Goal: Task Accomplishment & Management: Manage account settings

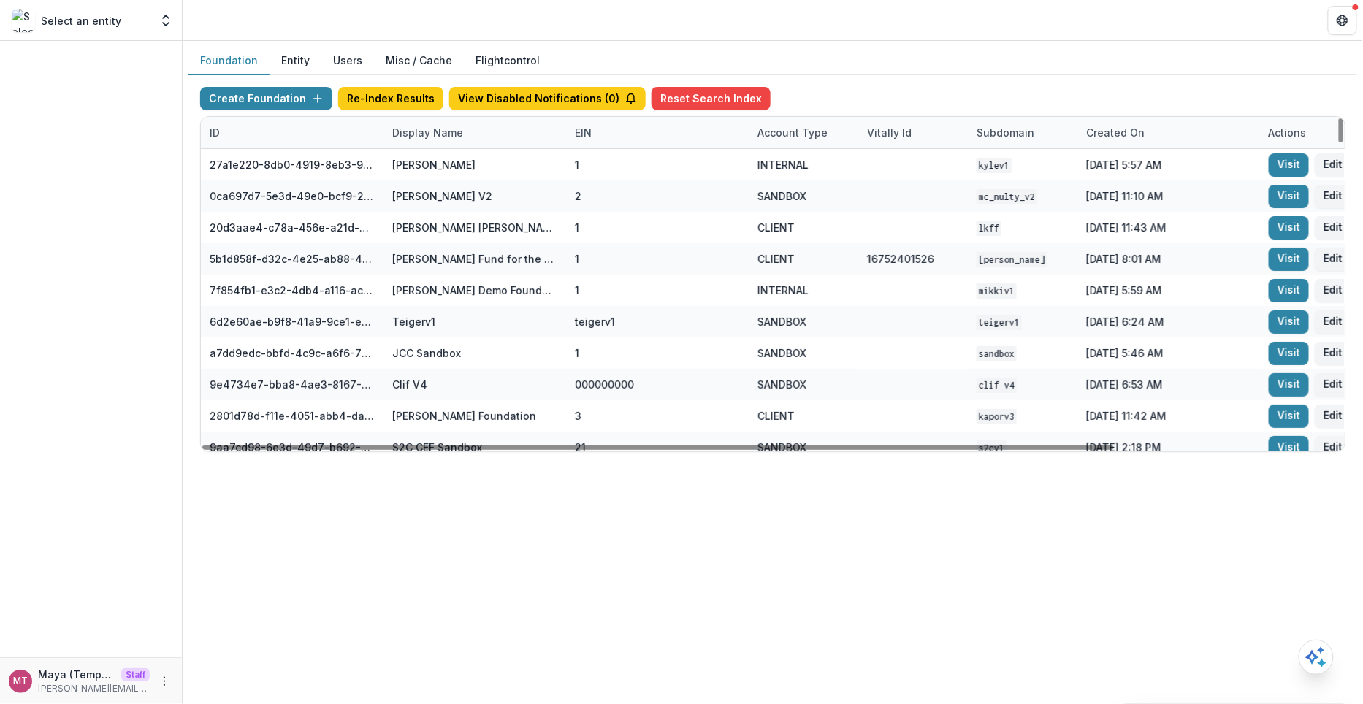
click at [469, 133] on div "Display Name" at bounding box center [475, 132] width 183 height 31
click at [431, 154] on input at bounding box center [473, 164] width 175 height 23
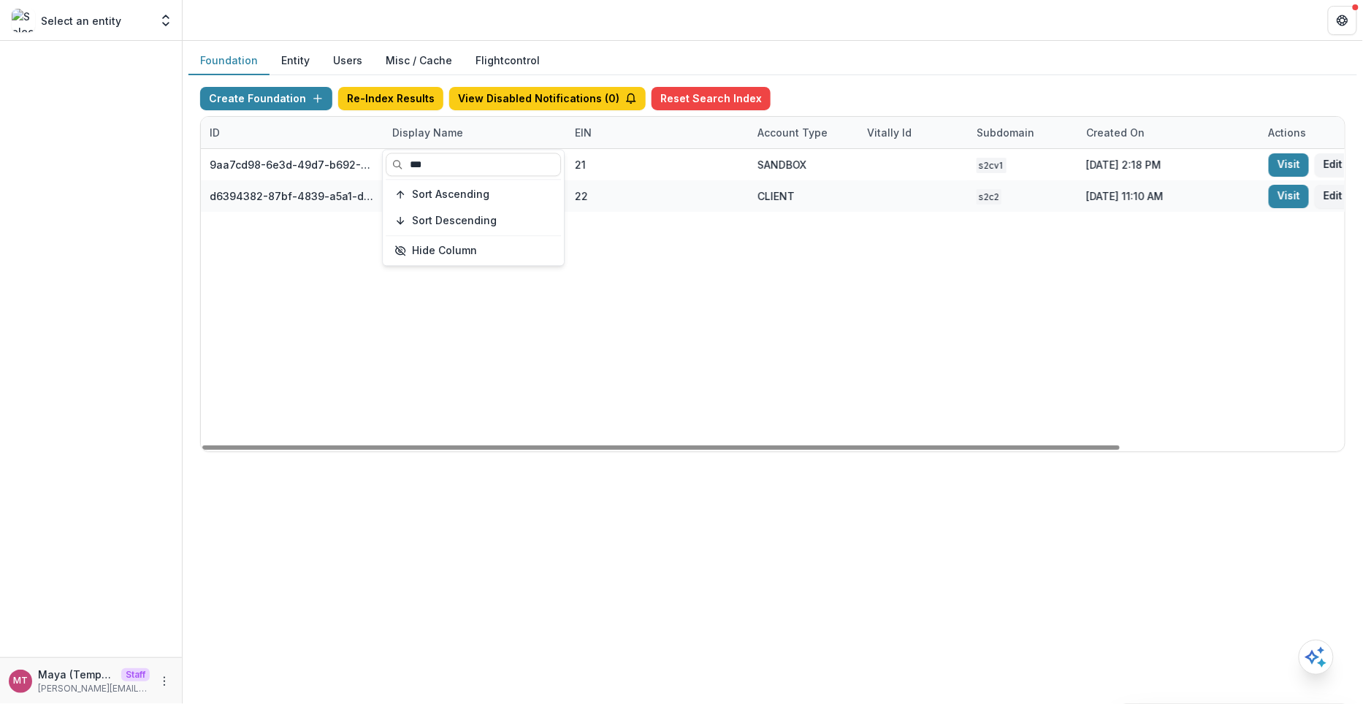
type input "***"
click at [841, 73] on div "Foundation Entity Users Misc / Cache Flightcontrol" at bounding box center [772, 61] width 1169 height 28
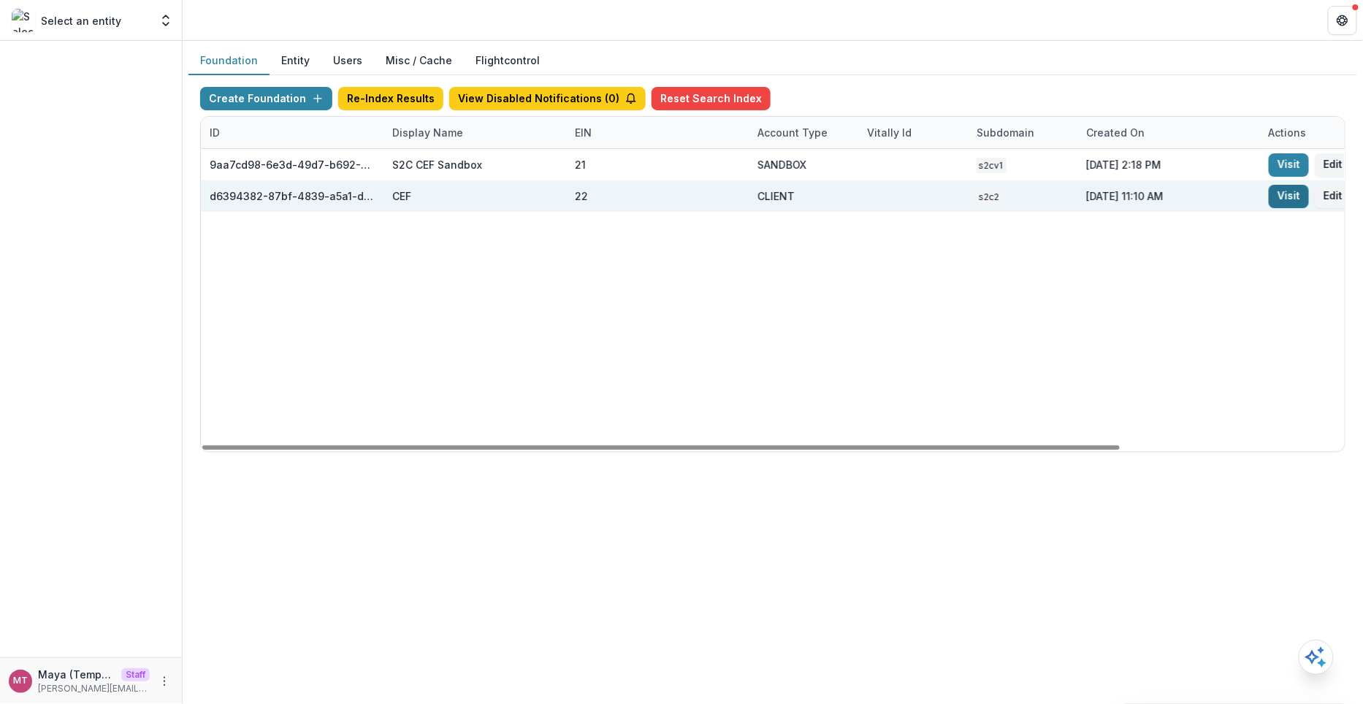
click at [1291, 201] on link "Visit" at bounding box center [1289, 196] width 40 height 23
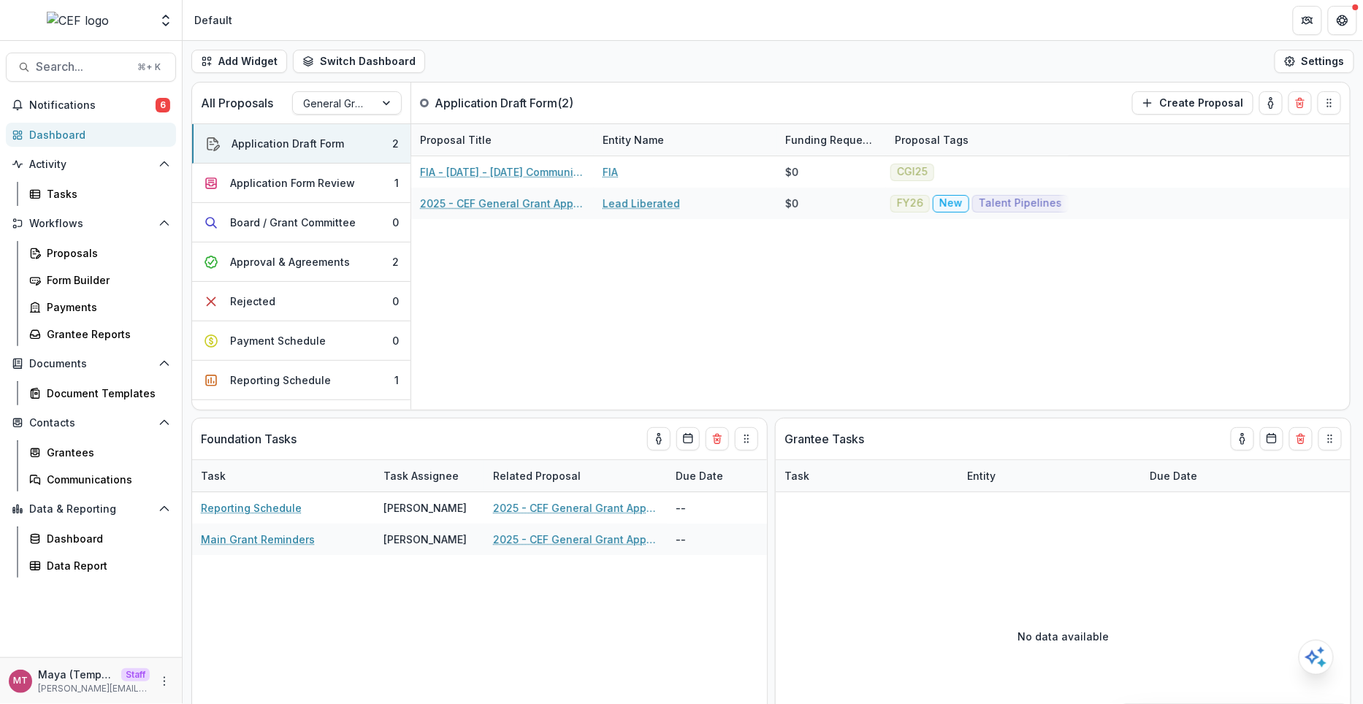
click at [93, 267] on div "Proposals Form Builder Payments Grantee Reports" at bounding box center [100, 293] width 164 height 105
click at [91, 275] on div "Form Builder" at bounding box center [106, 279] width 118 height 15
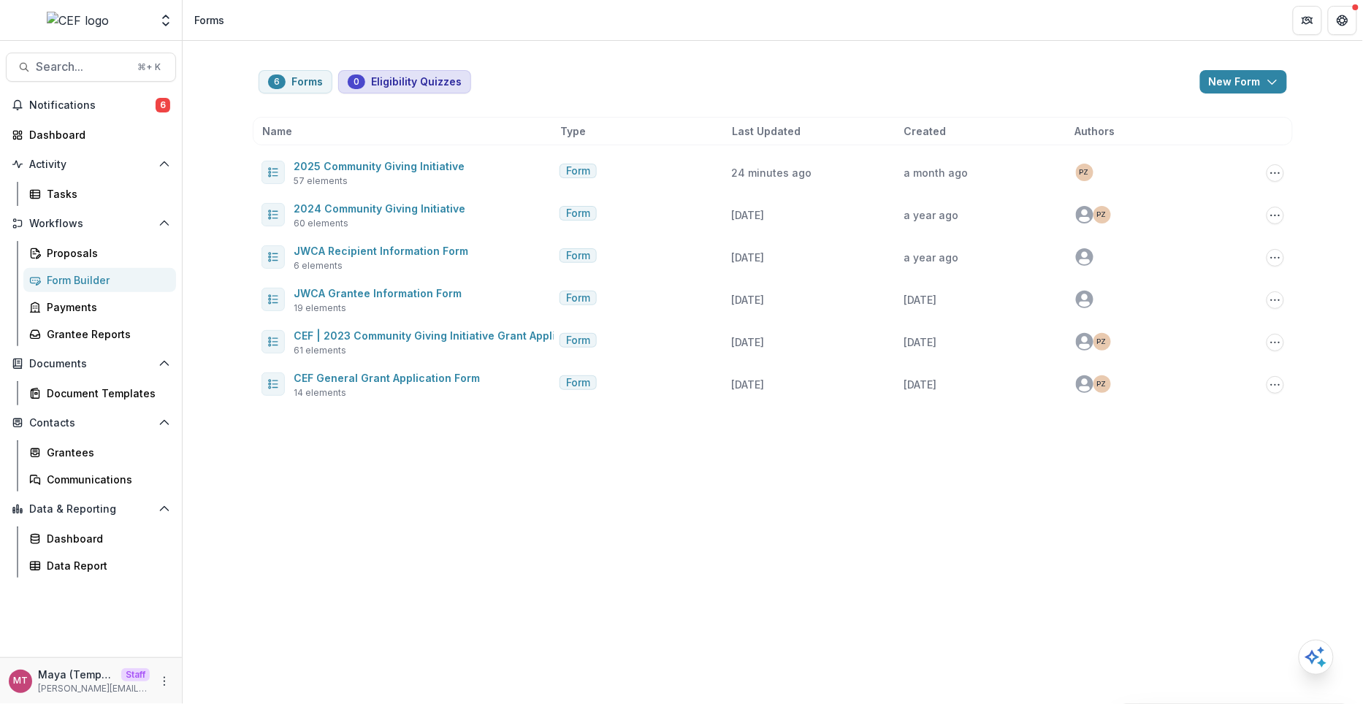
click at [384, 72] on button "0 Eligibility Quizzes" at bounding box center [404, 81] width 133 height 23
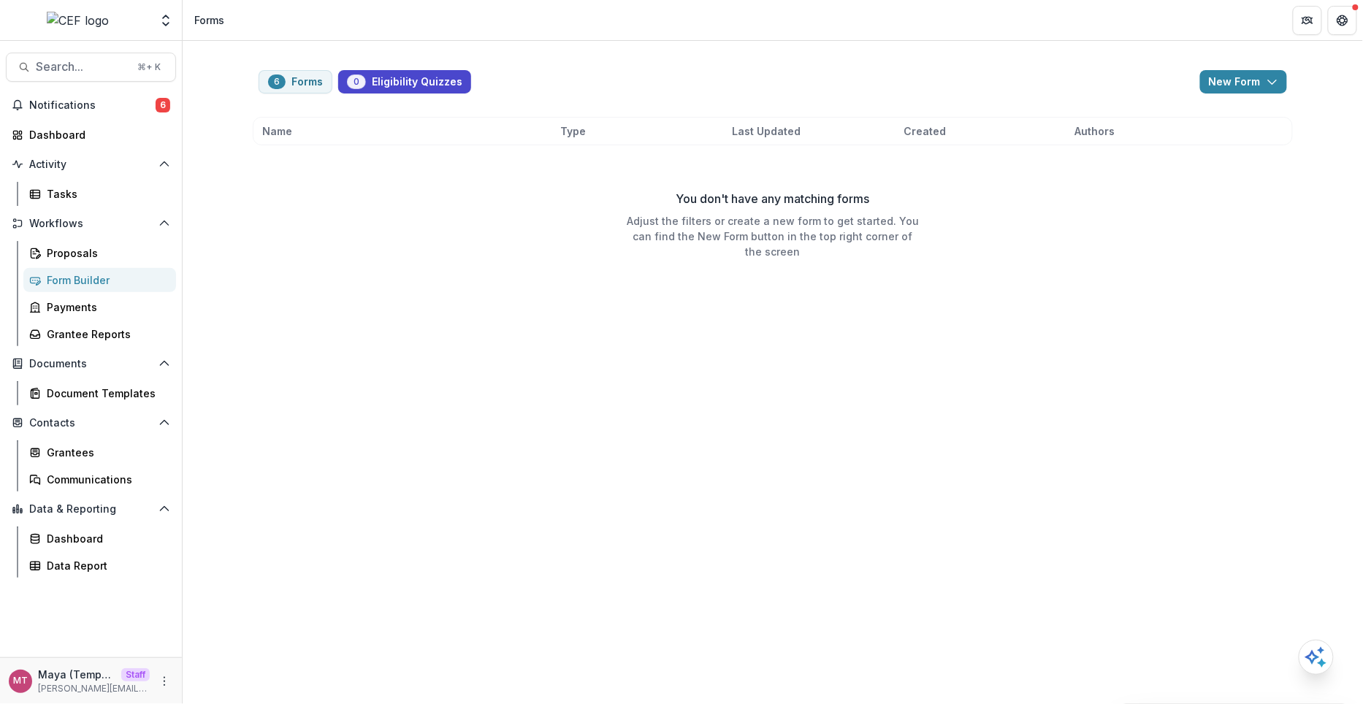
click at [270, 95] on div "6 Forms 0 Eligibility Quizzes New Form New Eligibility Quiz New Form Name Type …" at bounding box center [773, 175] width 1052 height 268
click at [403, 81] on button "0 Eligibility Quizzes" at bounding box center [404, 81] width 133 height 23
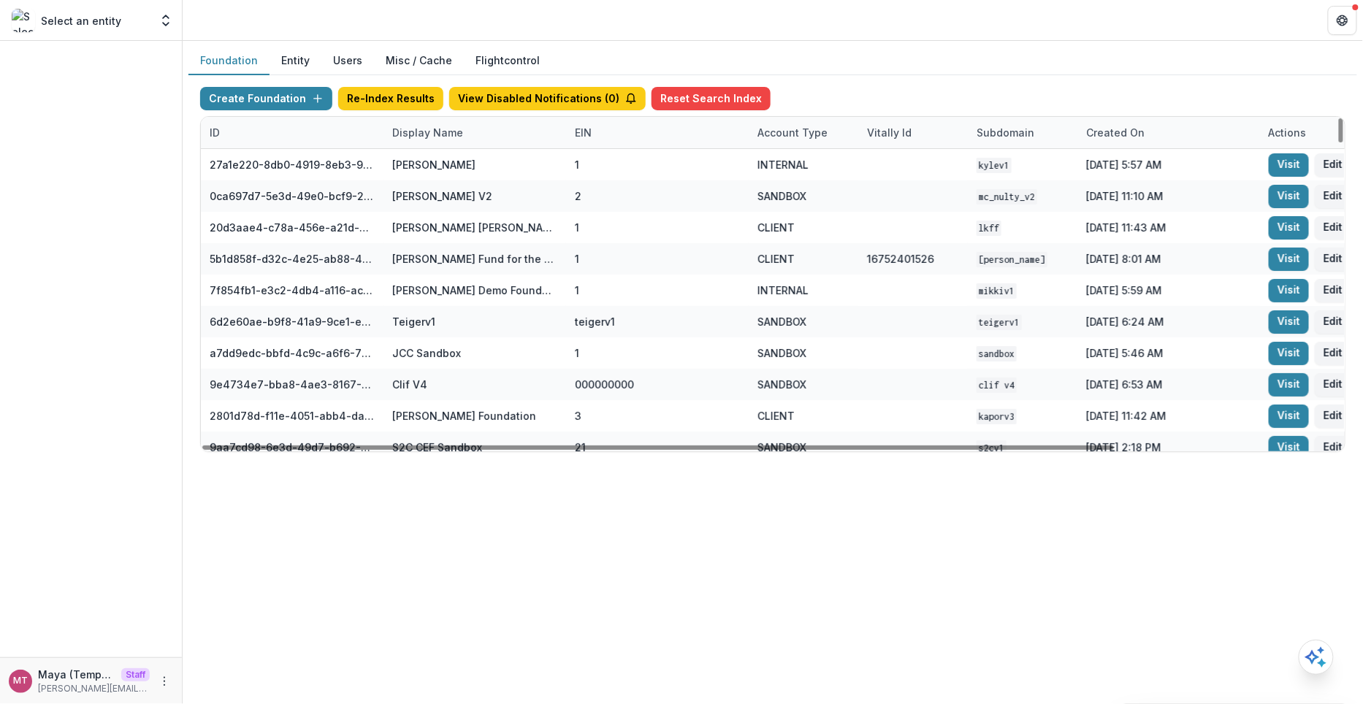
click at [423, 134] on div "Display Name" at bounding box center [428, 132] width 88 height 15
click at [423, 156] on input at bounding box center [473, 164] width 175 height 23
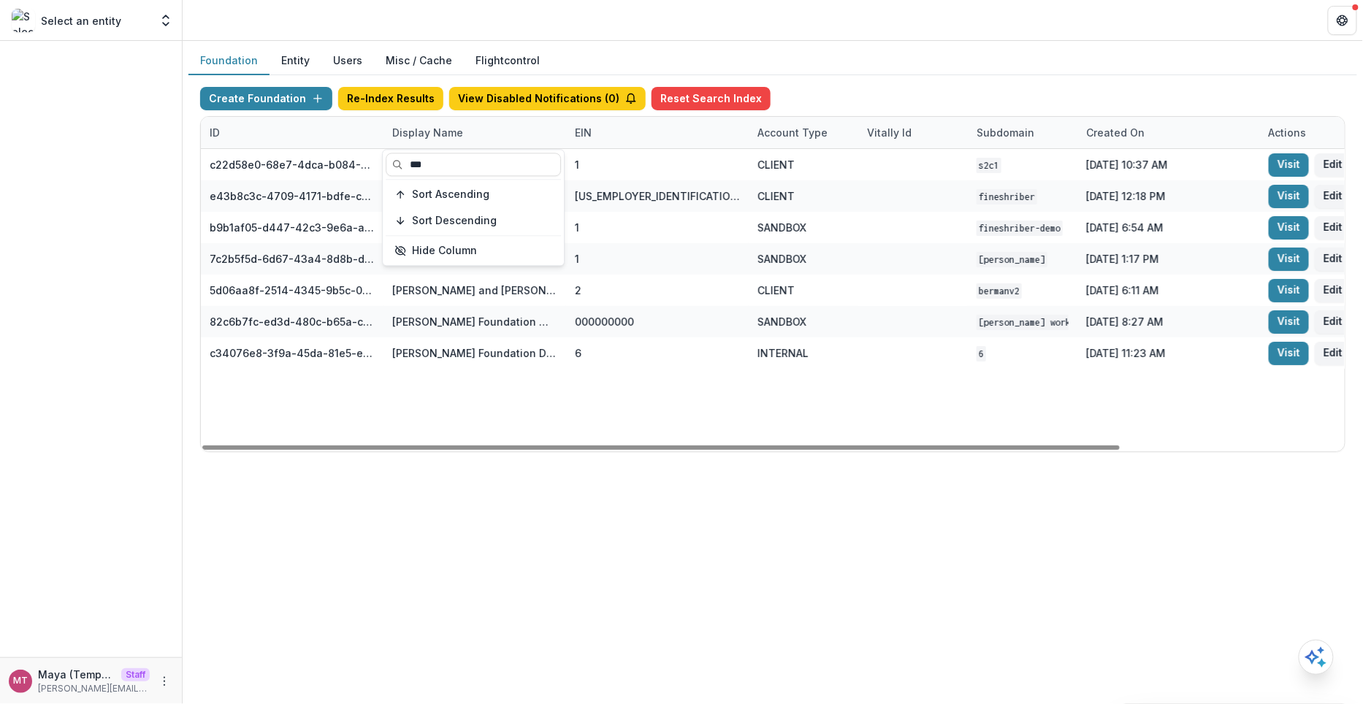
type input "***"
click at [842, 65] on div "Foundation Entity Users Misc / Cache Flightcontrol" at bounding box center [772, 61] width 1169 height 28
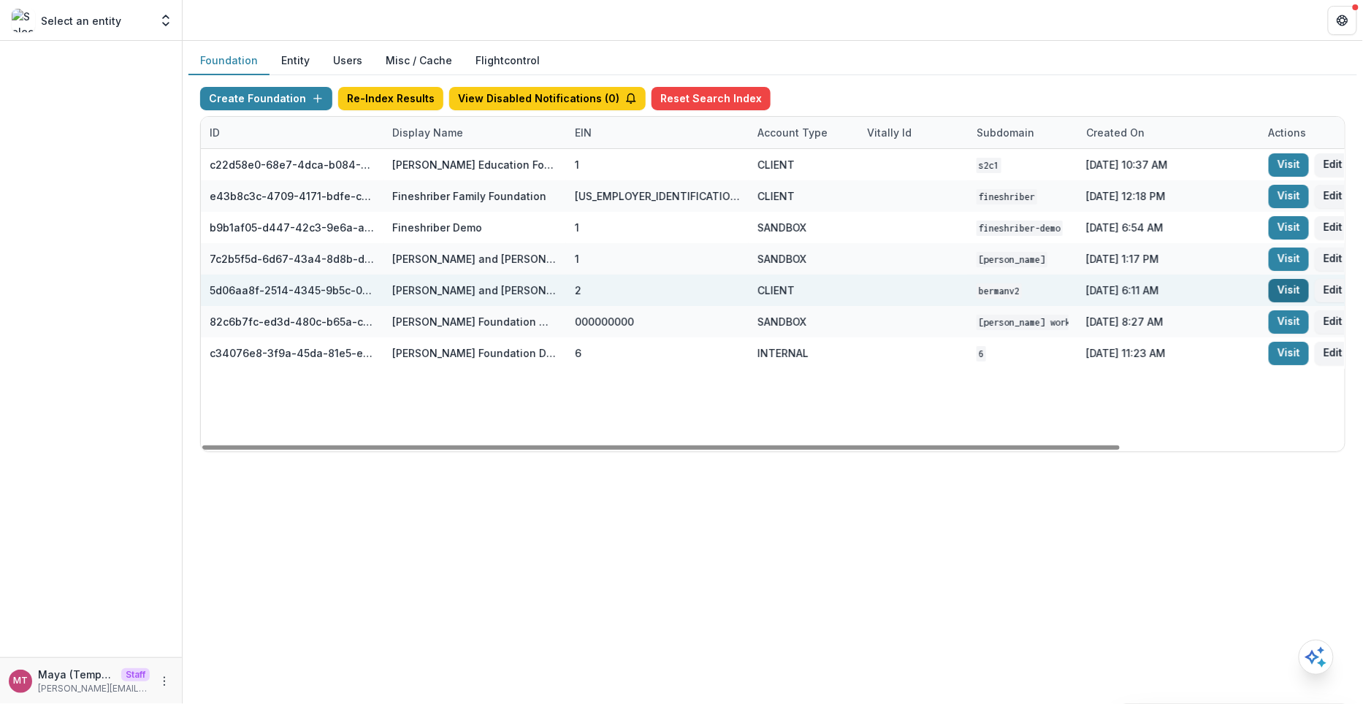
click at [1286, 285] on link "Visit" at bounding box center [1289, 290] width 40 height 23
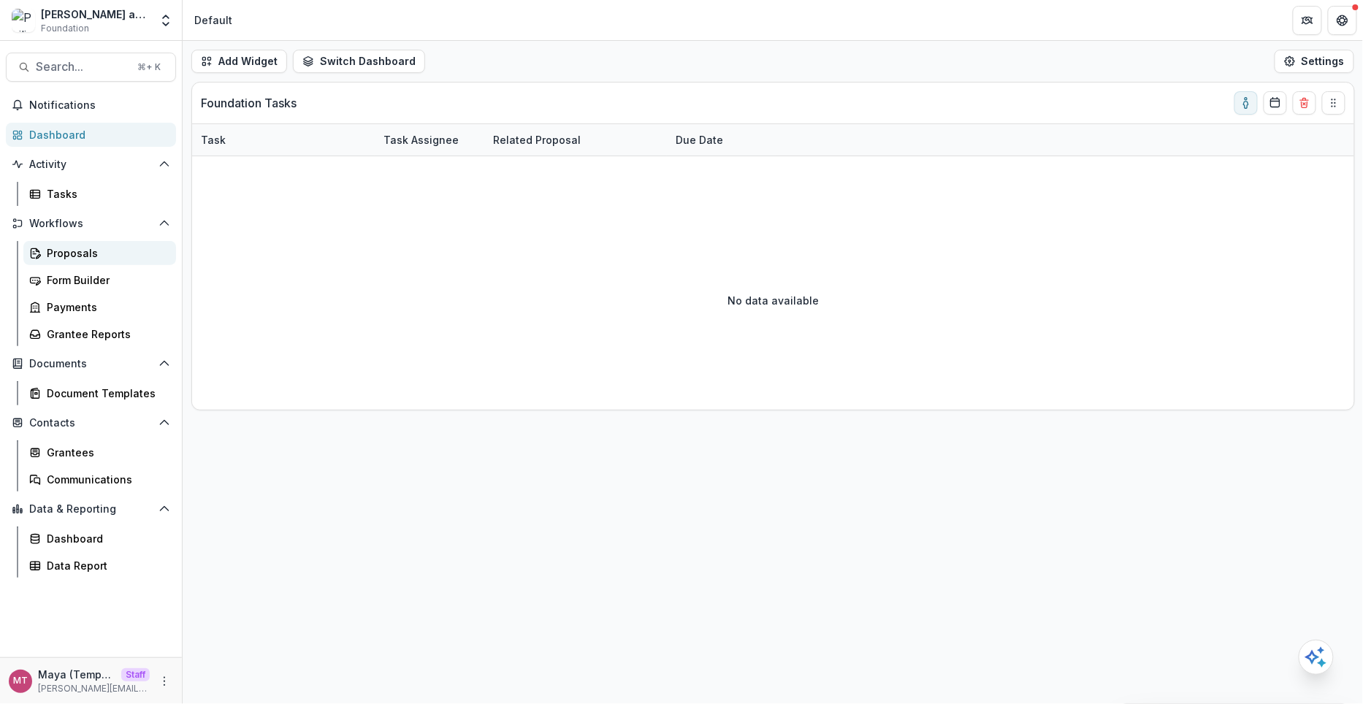
click at [66, 253] on div "Proposals" at bounding box center [106, 252] width 118 height 15
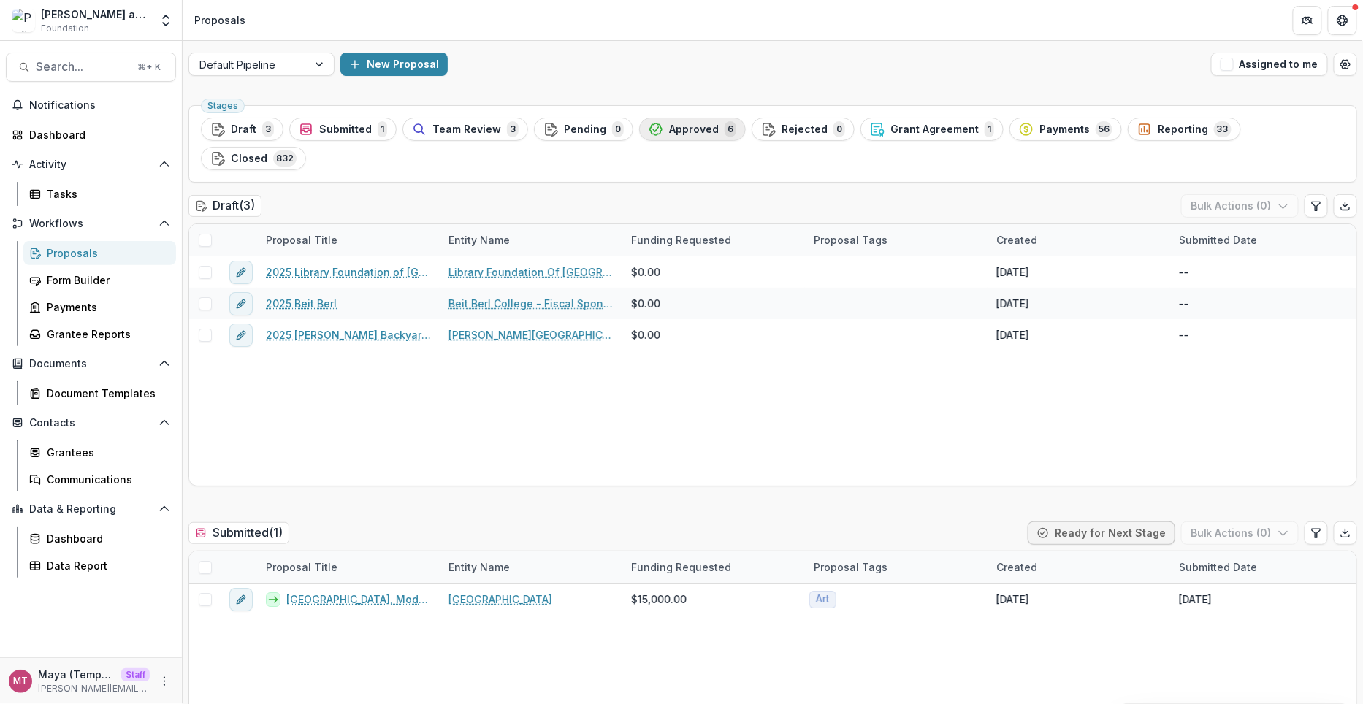
click at [682, 127] on span "Approved" at bounding box center [694, 129] width 50 height 12
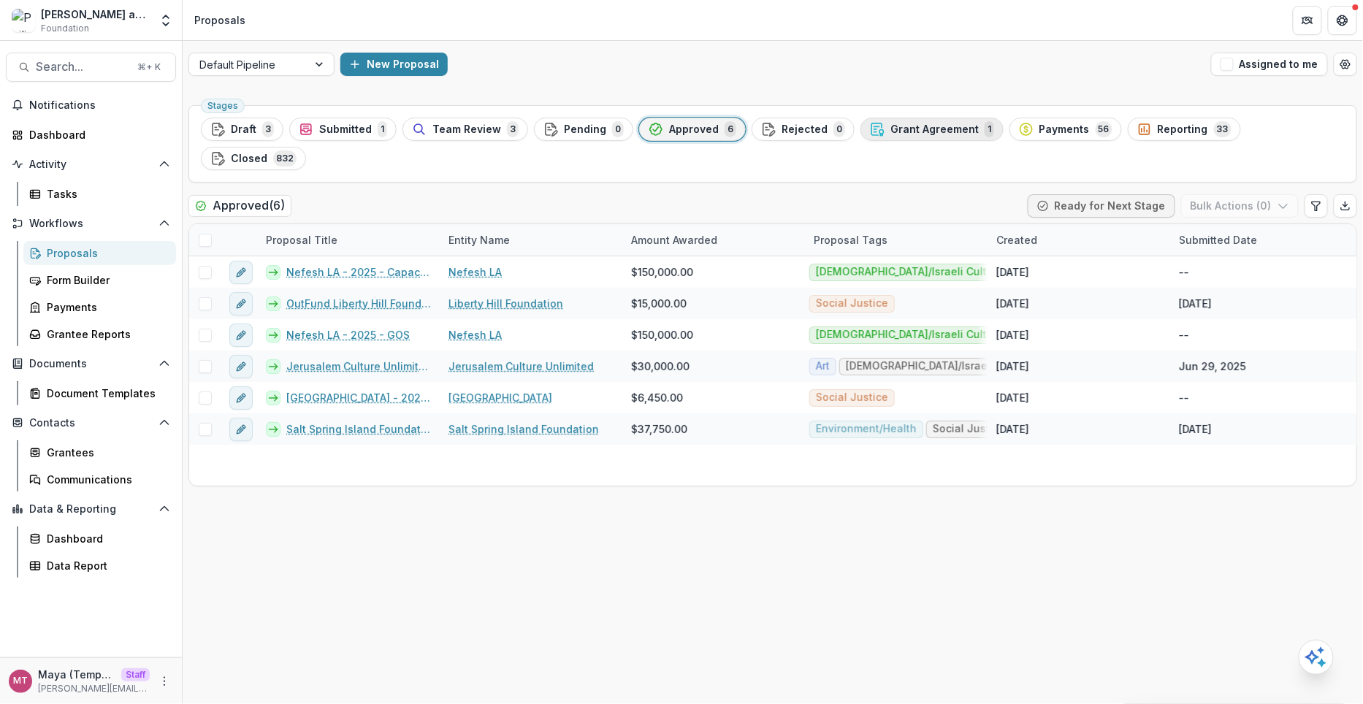
click at [908, 137] on button "Grant Agreement 1" at bounding box center [932, 129] width 143 height 23
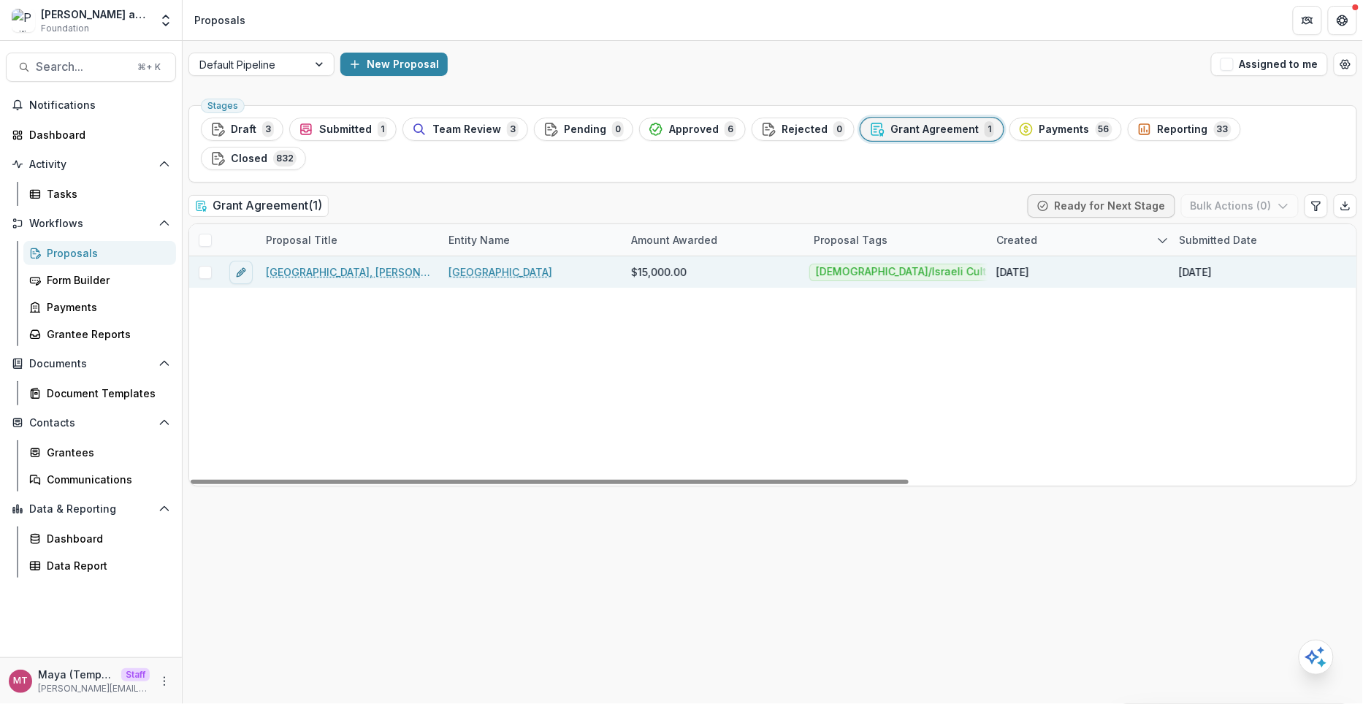
click at [357, 256] on div "Skirball Cultural Center, Therman Statom's To Dwell in a Glass House Exhibition…" at bounding box center [348, 271] width 183 height 31
click at [353, 264] on link "Skirball Cultural Center, Therman Statom's To Dwell in a Glass House Exhibition…" at bounding box center [348, 271] width 165 height 15
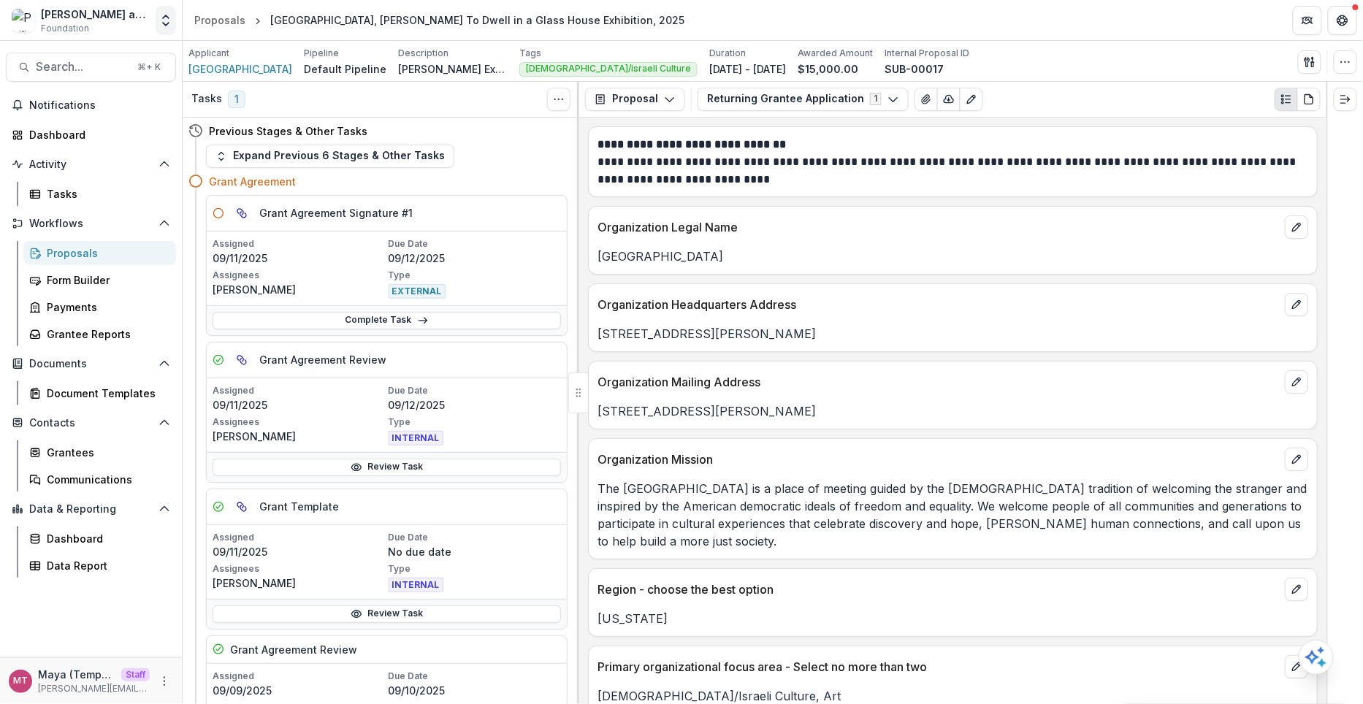
click at [164, 25] on icon "Open entity switcher" at bounding box center [166, 20] width 15 height 15
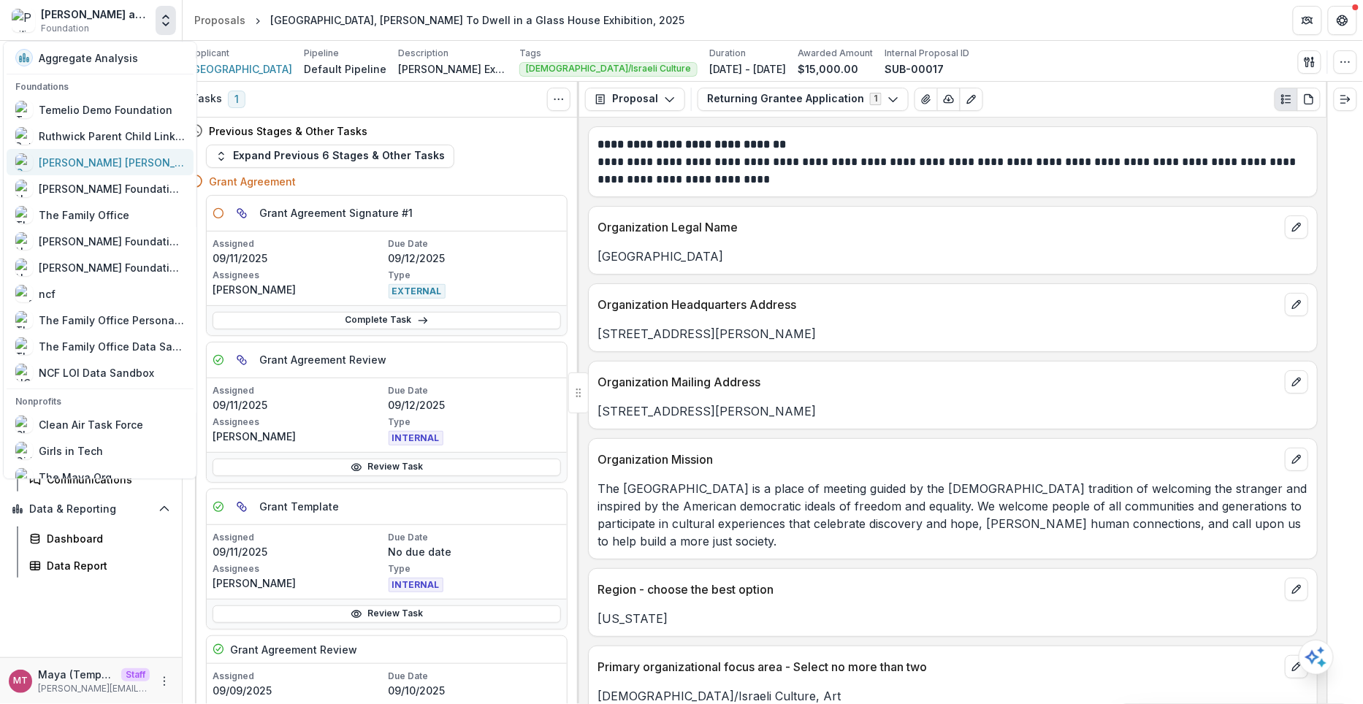
scroll to position [937, 0]
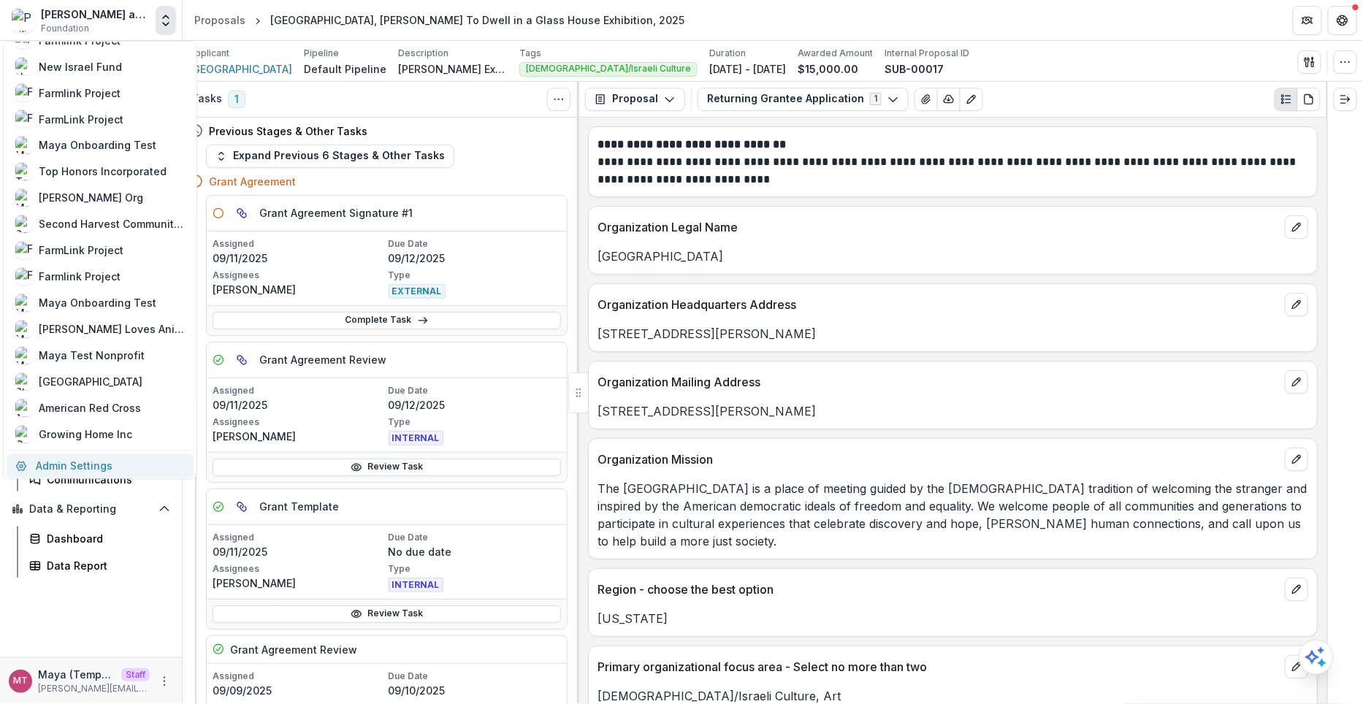
click at [103, 460] on link "Admin Settings" at bounding box center [100, 466] width 187 height 24
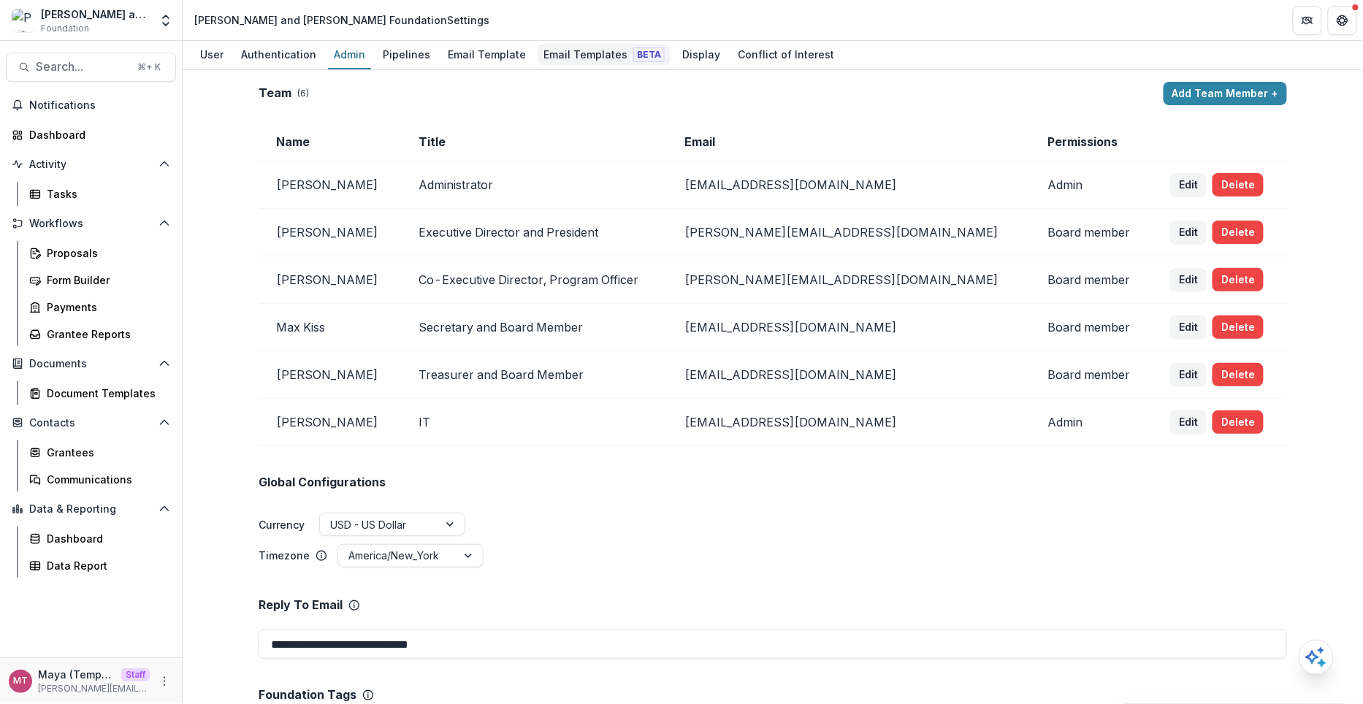
click at [561, 52] on div "Email Templates Beta" at bounding box center [604, 54] width 133 height 21
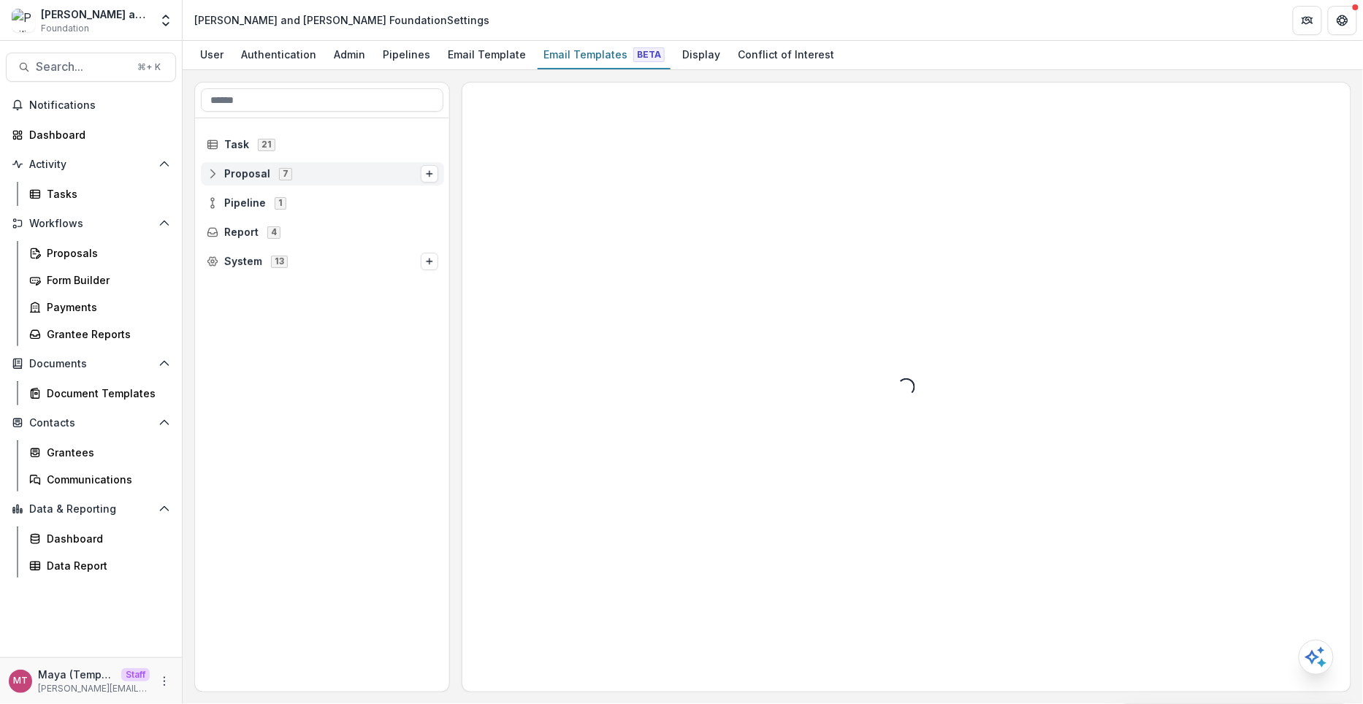
click at [242, 175] on span "Proposal" at bounding box center [247, 174] width 46 height 12
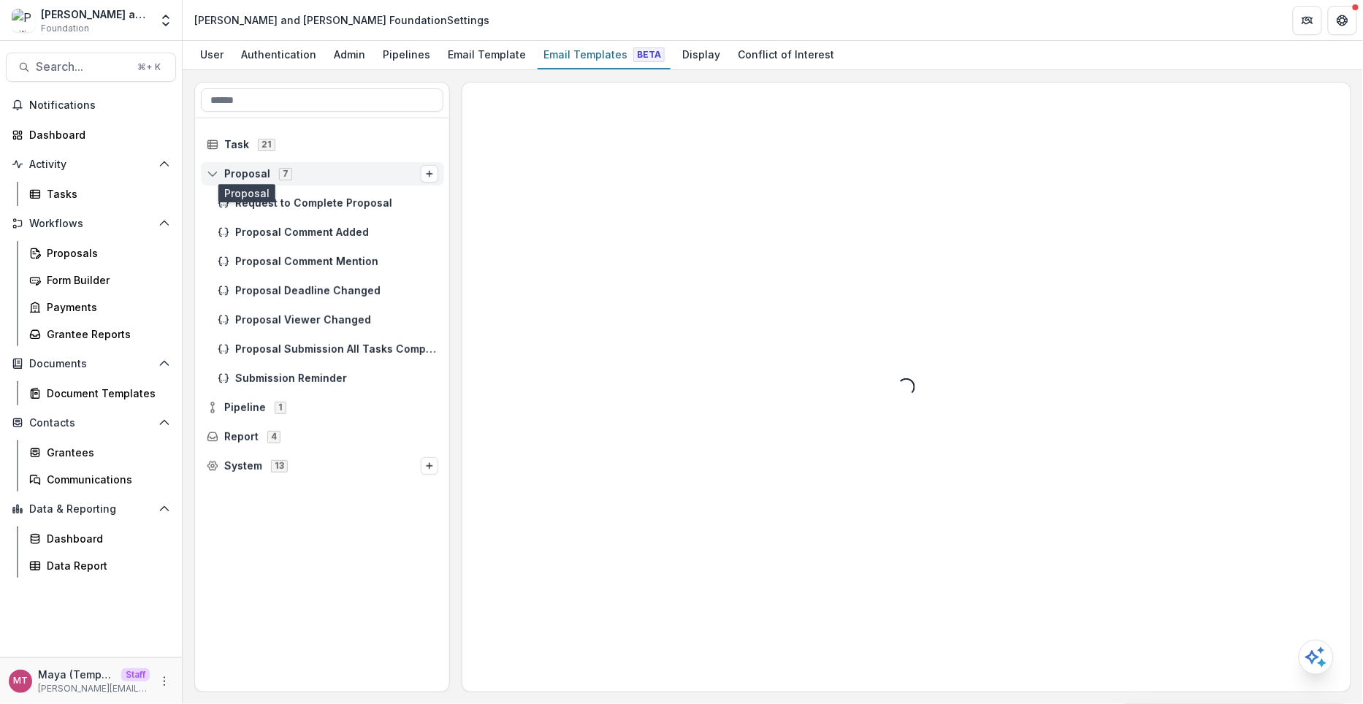
click at [237, 176] on span "Proposal" at bounding box center [247, 174] width 46 height 12
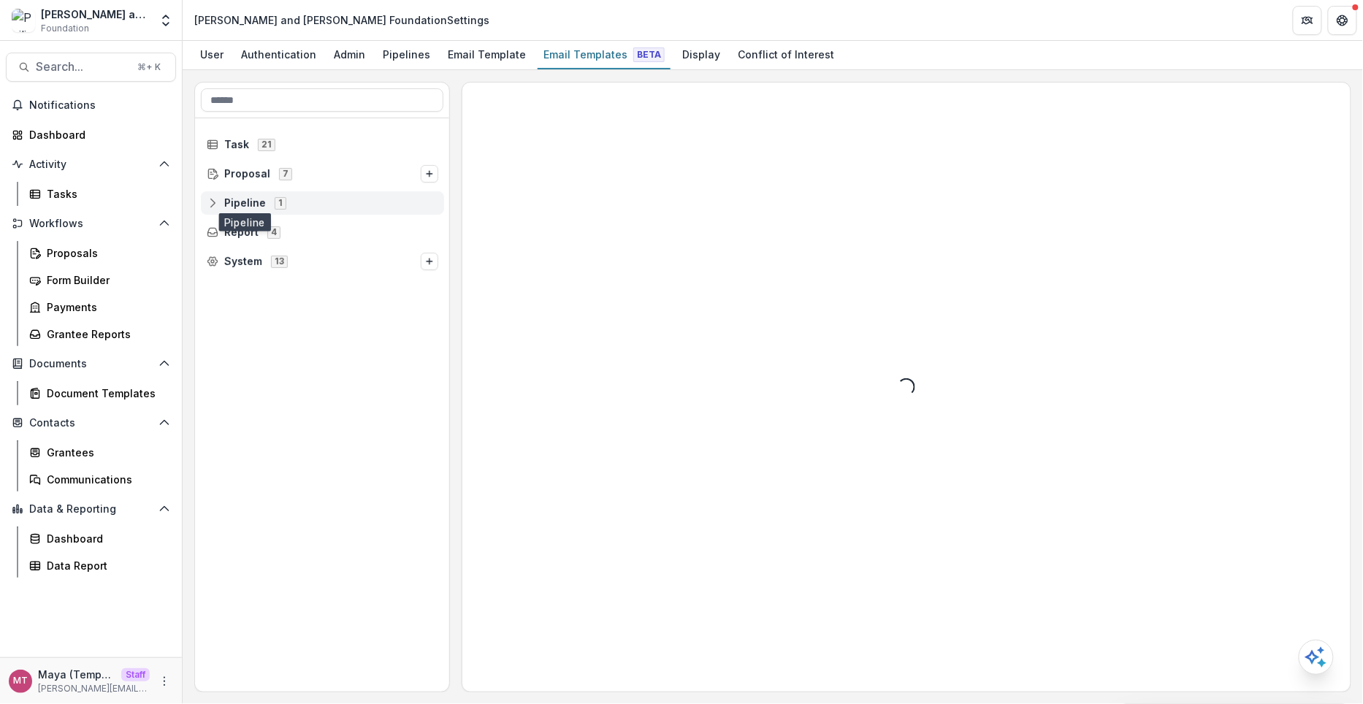
click at [236, 202] on span "Pipeline" at bounding box center [245, 203] width 42 height 12
click at [246, 232] on span "Default Pipeline" at bounding box center [276, 232] width 83 height 12
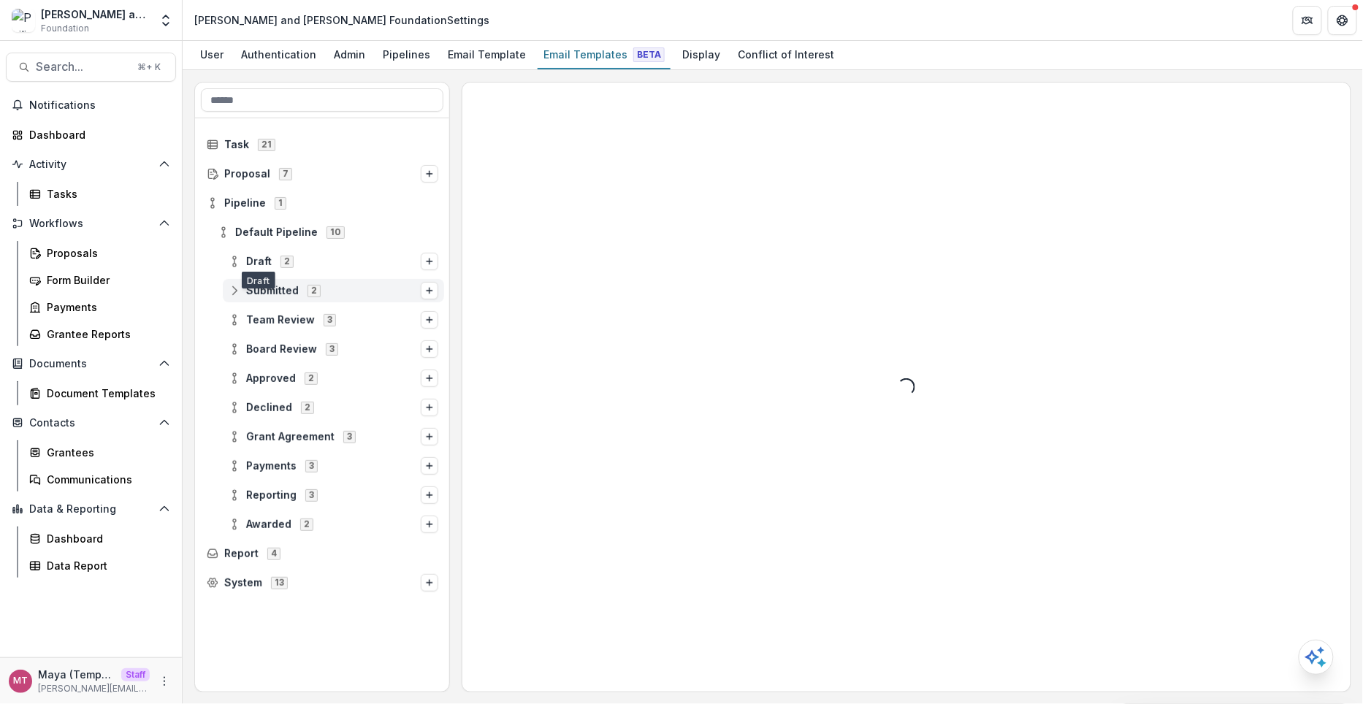
click at [258, 281] on div "Submitted 2" at bounding box center [333, 290] width 221 height 23
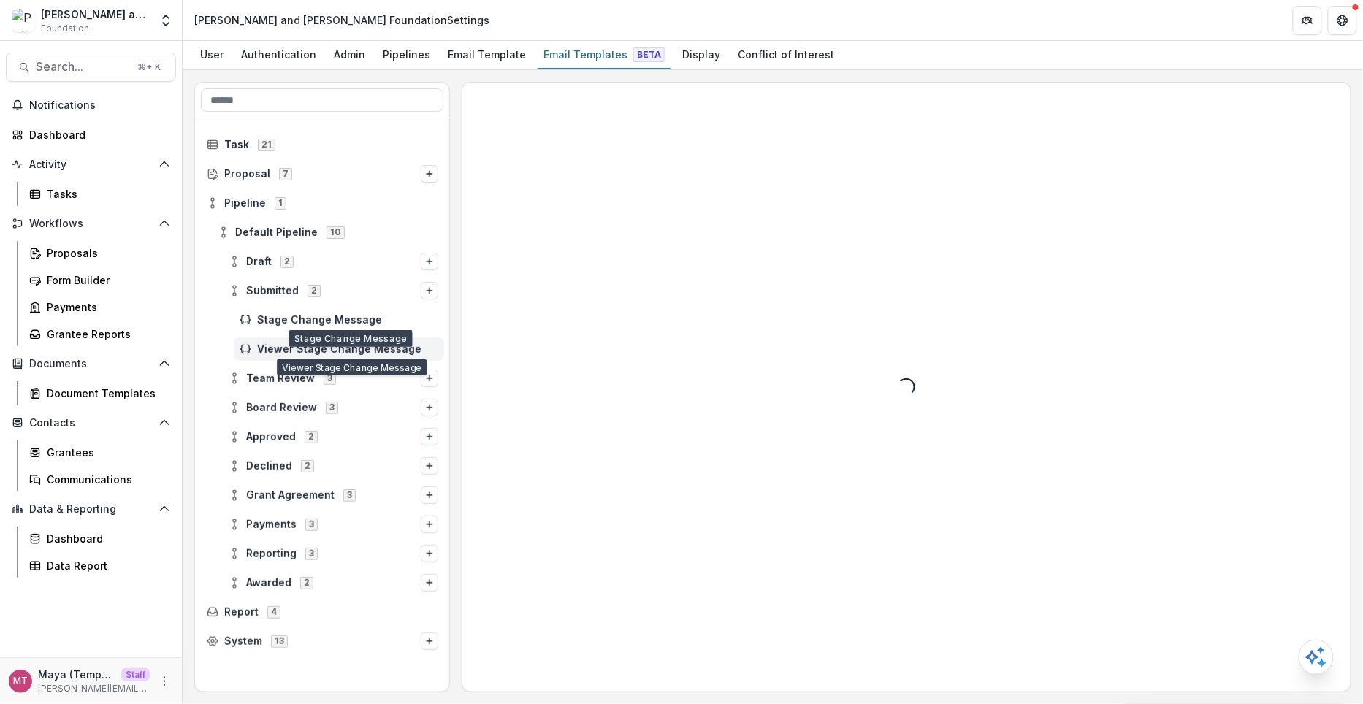
click at [275, 348] on span "Viewer Stage Change Message" at bounding box center [347, 349] width 181 height 12
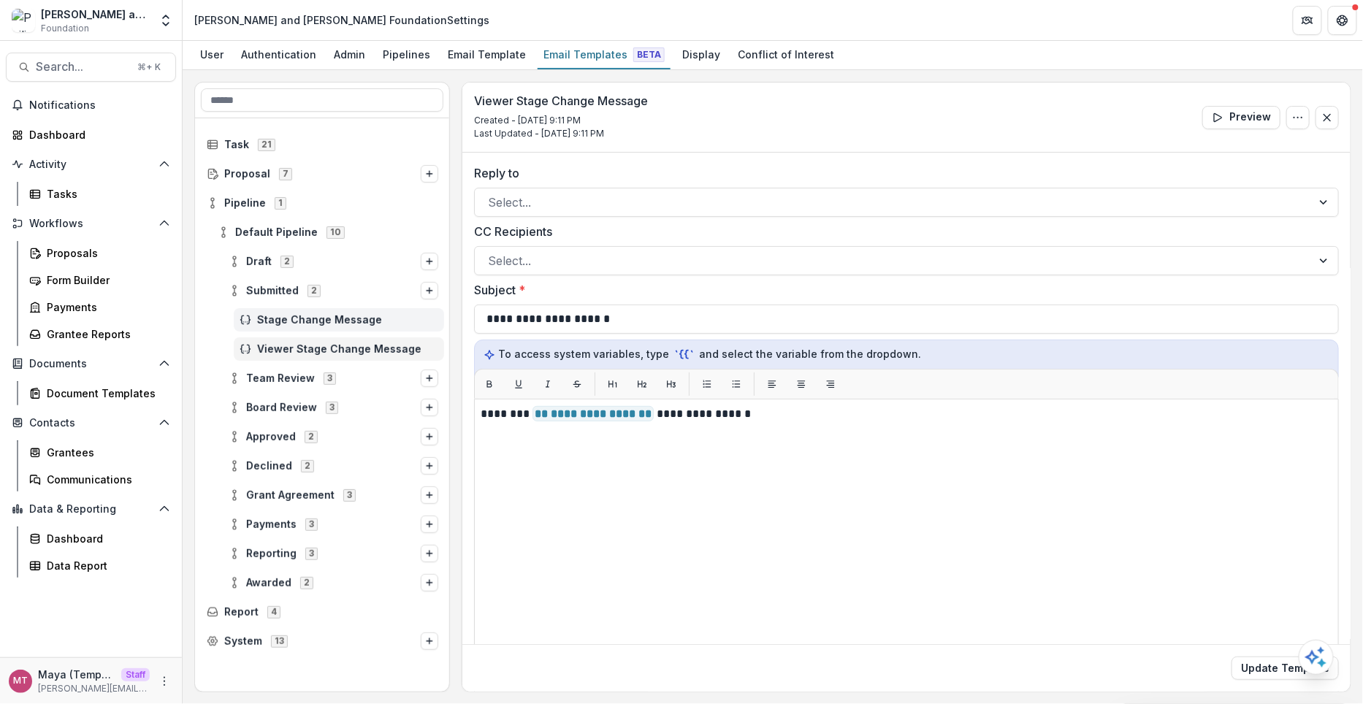
click at [281, 327] on div "Stage Change Message" at bounding box center [339, 319] width 210 height 23
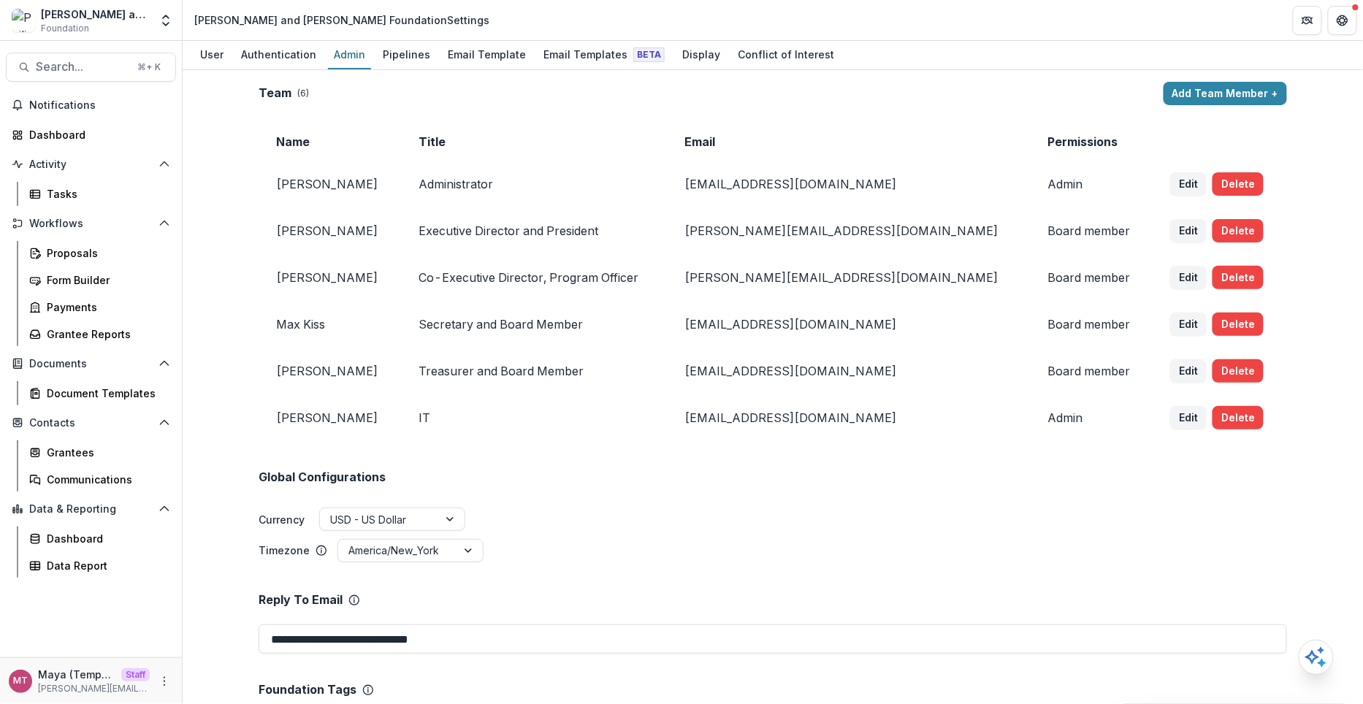
scroll to position [1493, 0]
